Goal: Navigation & Orientation: Find specific page/section

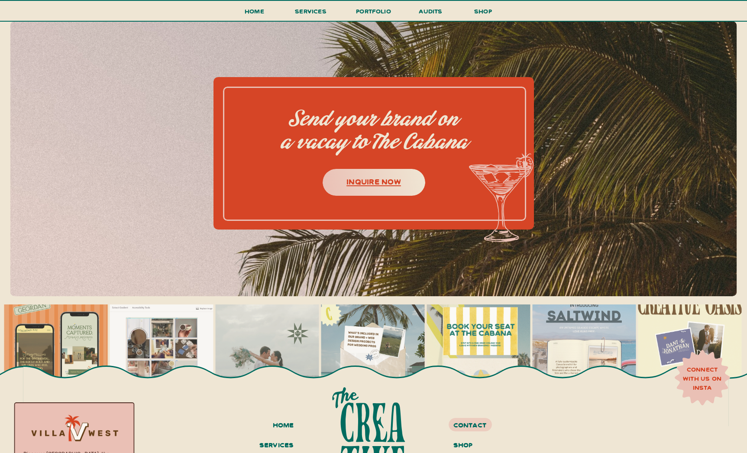
scroll to position [3870, 0]
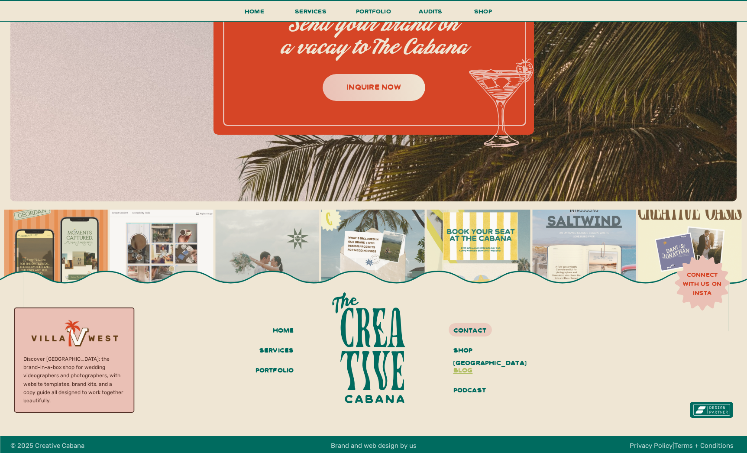
click at [471, 368] on h3 "blog" at bounding box center [485, 370] width 65 height 15
